Goal: Information Seeking & Learning: Check status

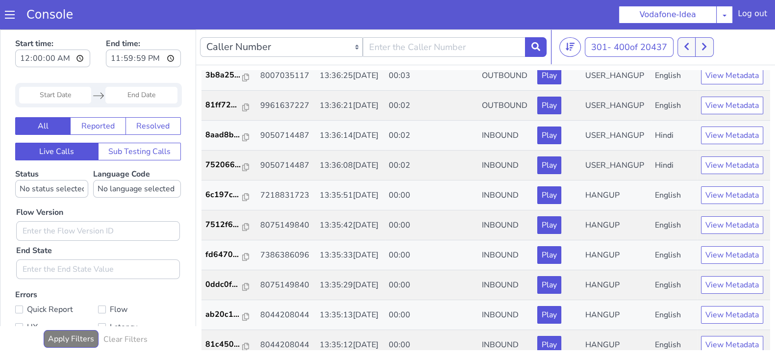
scroll to position [820, 0]
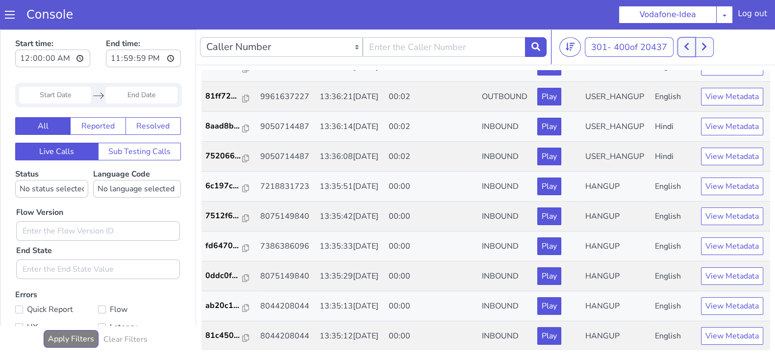
click at [688, 45] on icon at bounding box center [686, 46] width 4 height 7
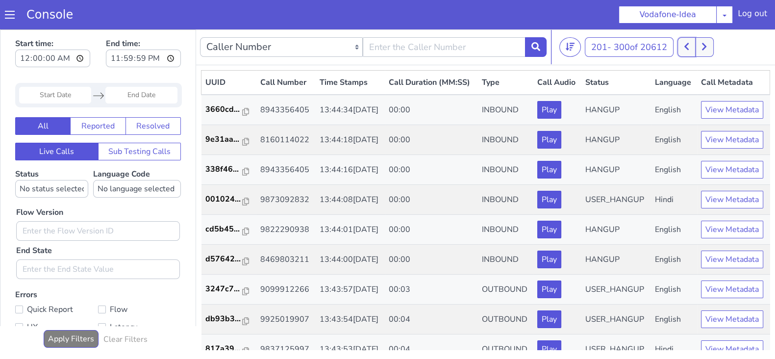
click at [682, 42] on button at bounding box center [686, 47] width 18 height 20
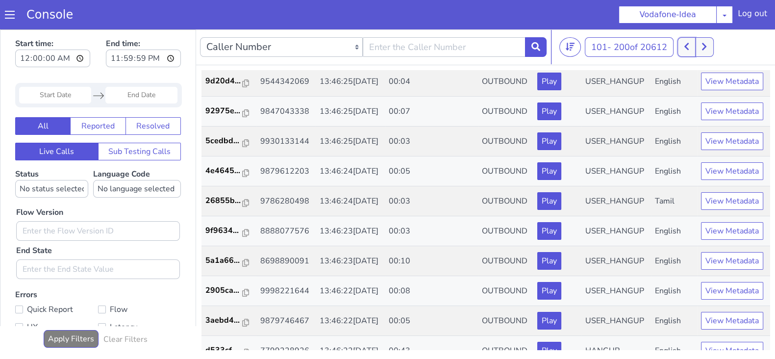
scroll to position [1821, 0]
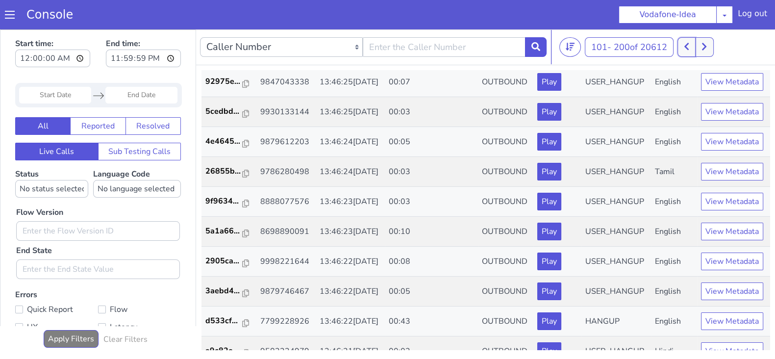
click at [684, 44] on button at bounding box center [686, 47] width 18 height 20
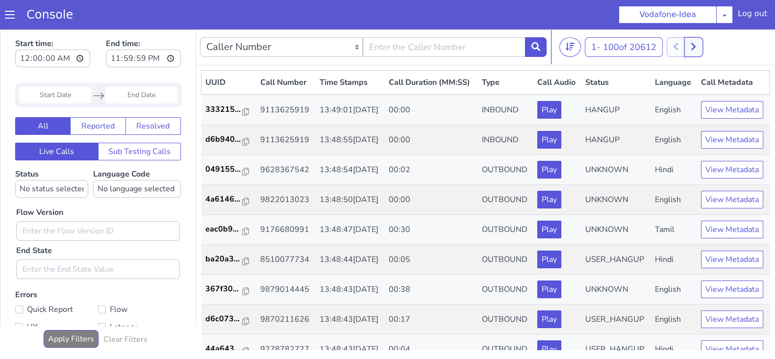
click at [691, 41] on button at bounding box center [693, 47] width 18 height 20
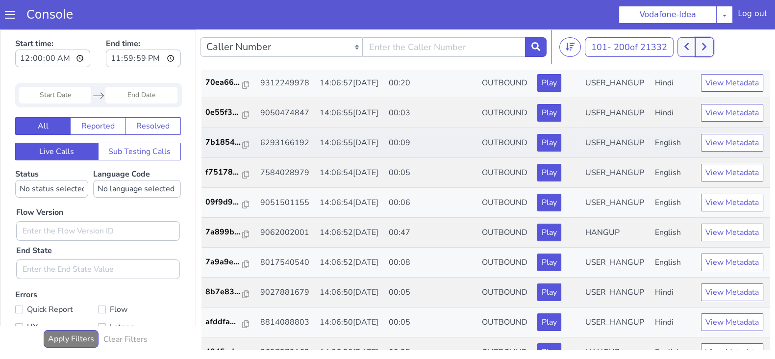
scroll to position [629, 0]
